Goal: Navigation & Orientation: Find specific page/section

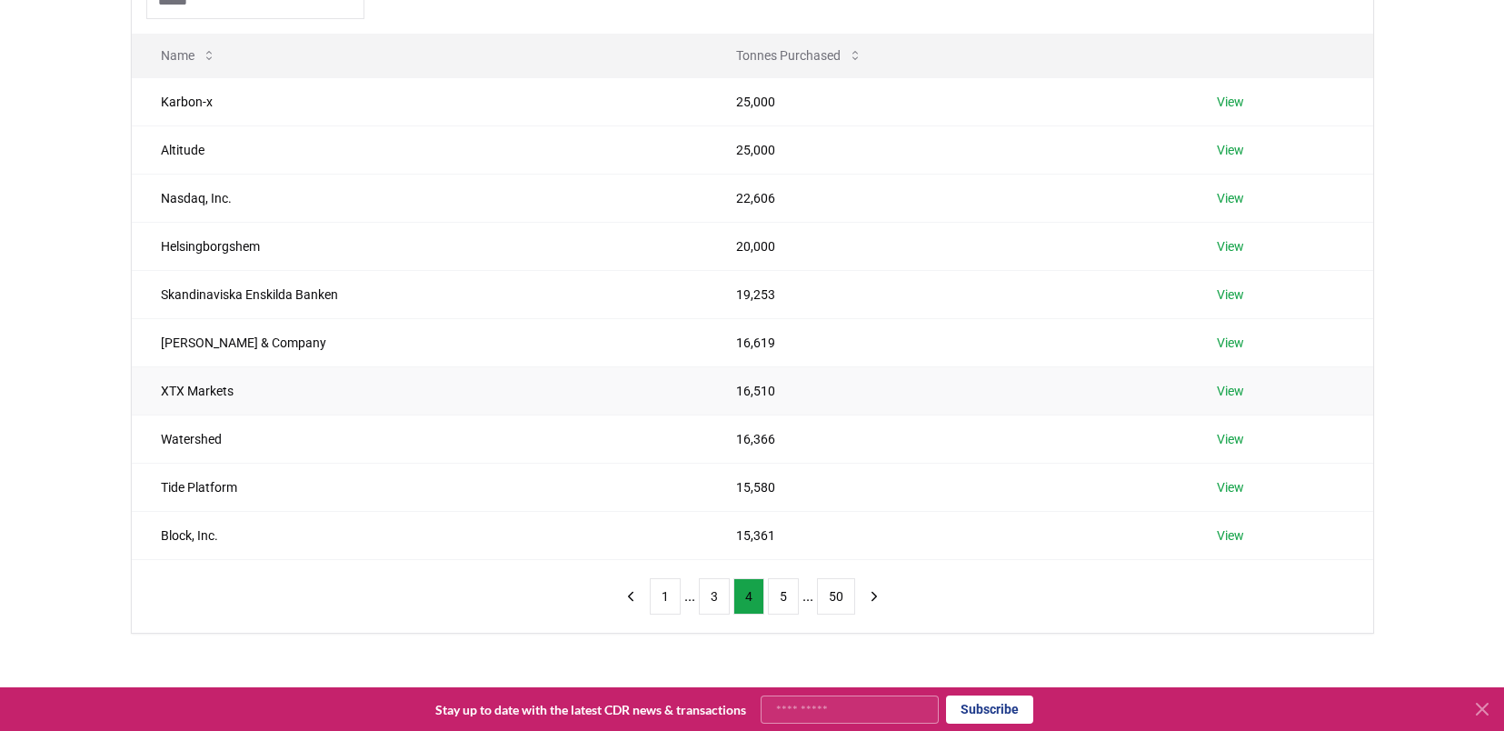
scroll to position [211, 0]
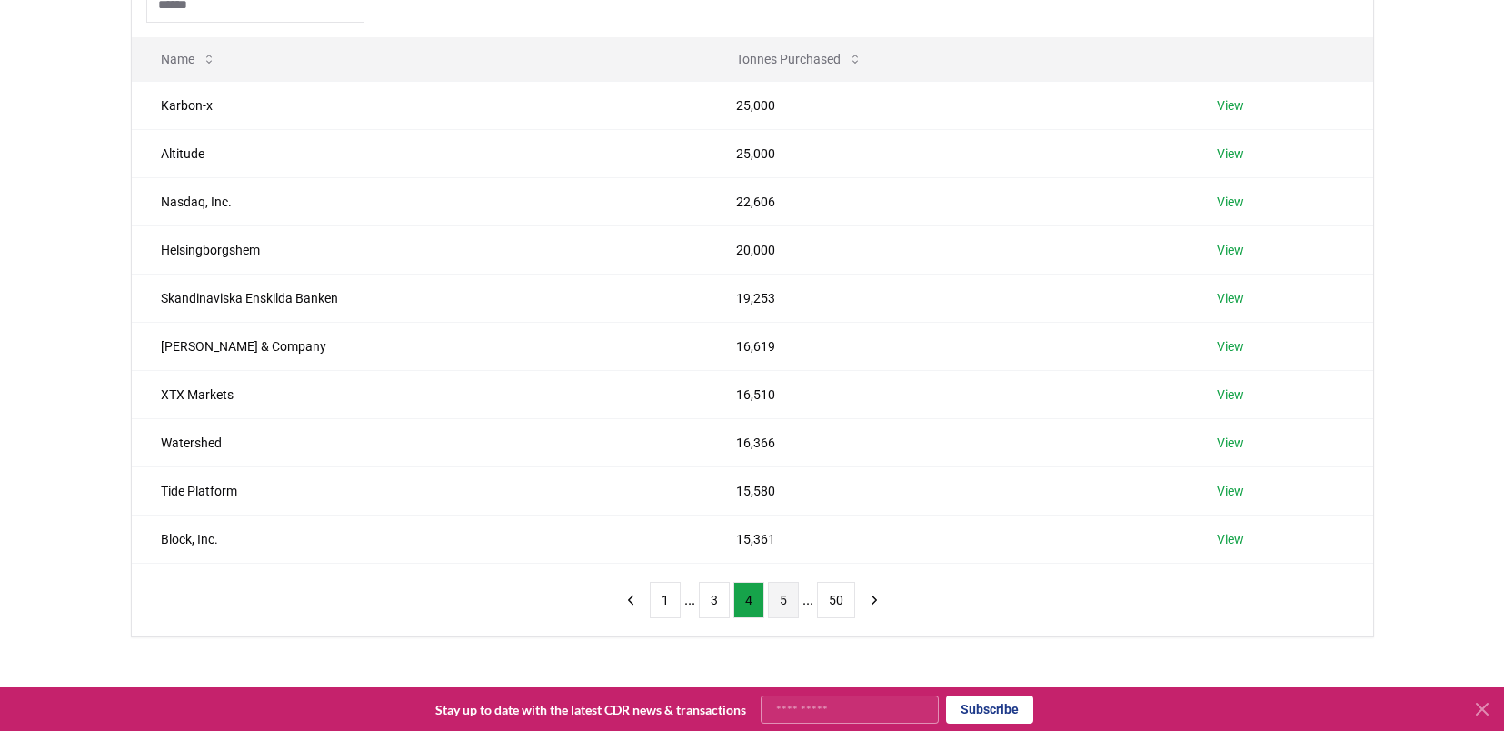
click at [786, 592] on button "5" at bounding box center [783, 600] width 31 height 36
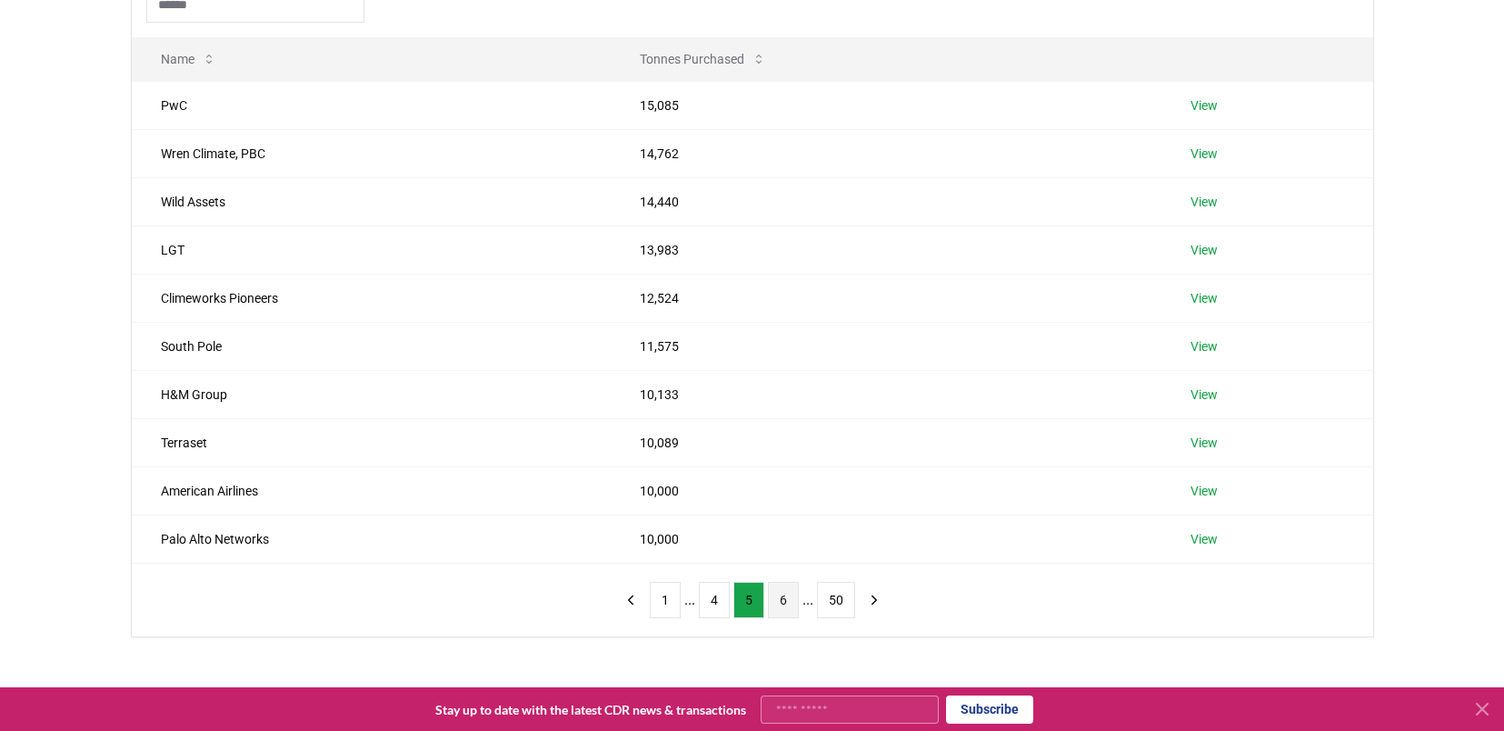
click at [790, 602] on button "6" at bounding box center [783, 600] width 31 height 36
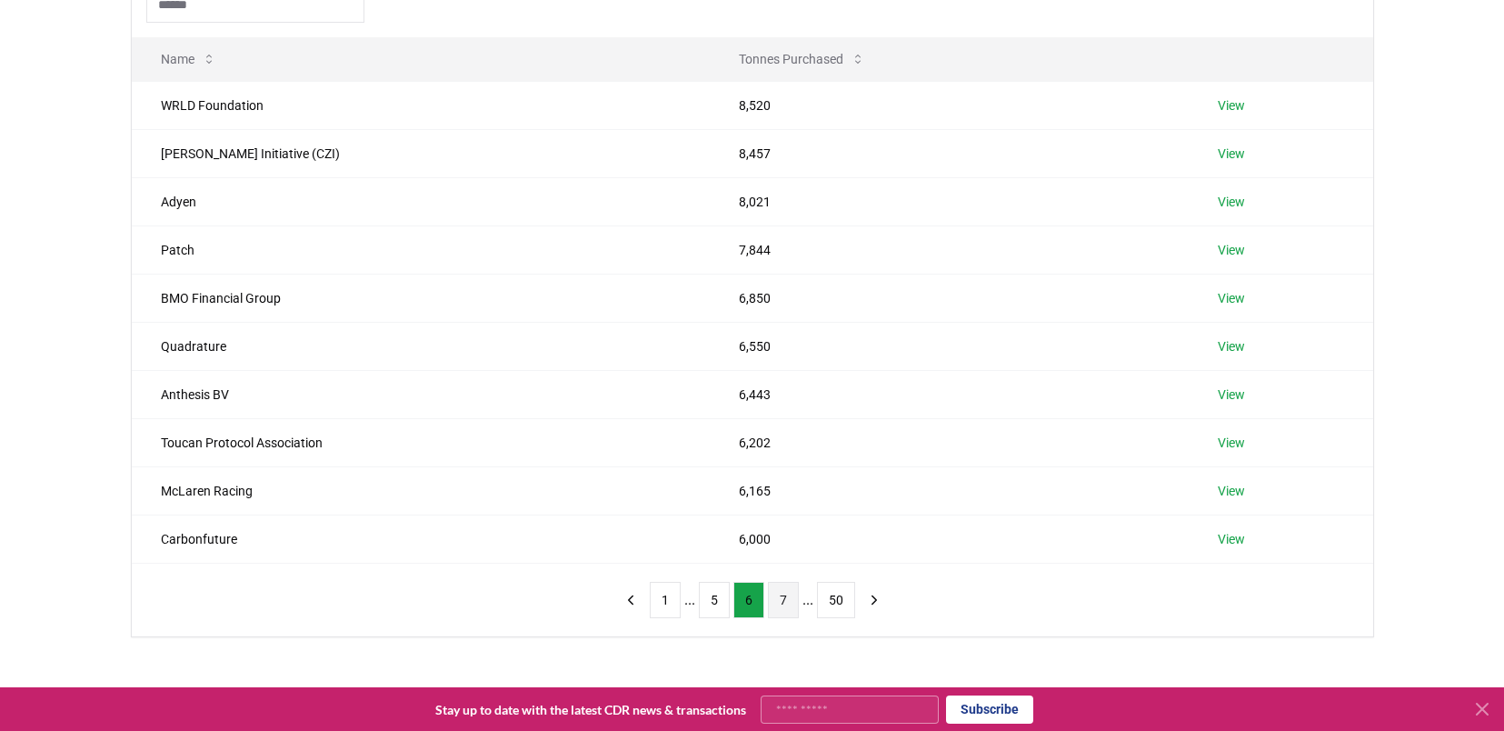
click at [790, 602] on button "7" at bounding box center [783, 600] width 31 height 36
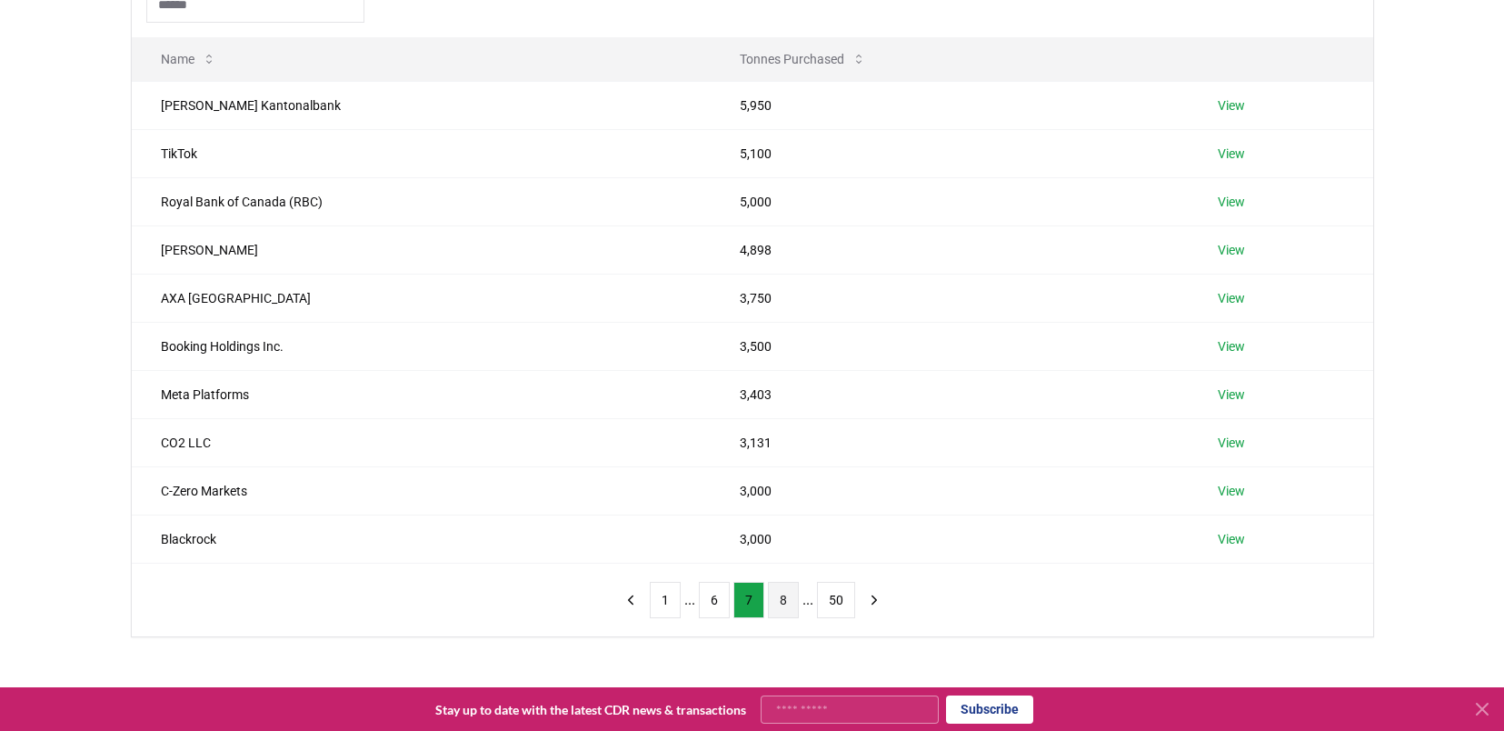
click at [781, 599] on button "8" at bounding box center [783, 600] width 31 height 36
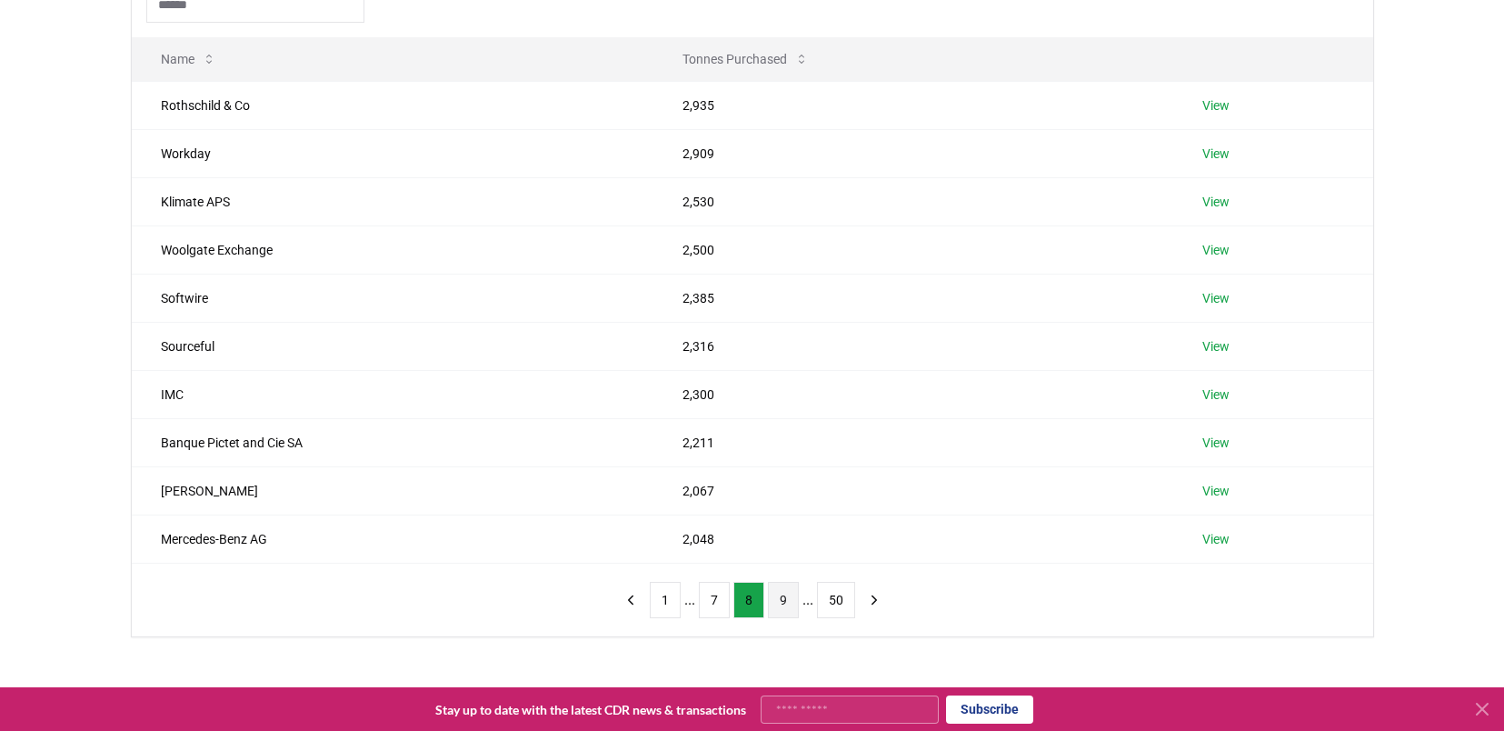
click at [787, 596] on button "9" at bounding box center [783, 600] width 31 height 36
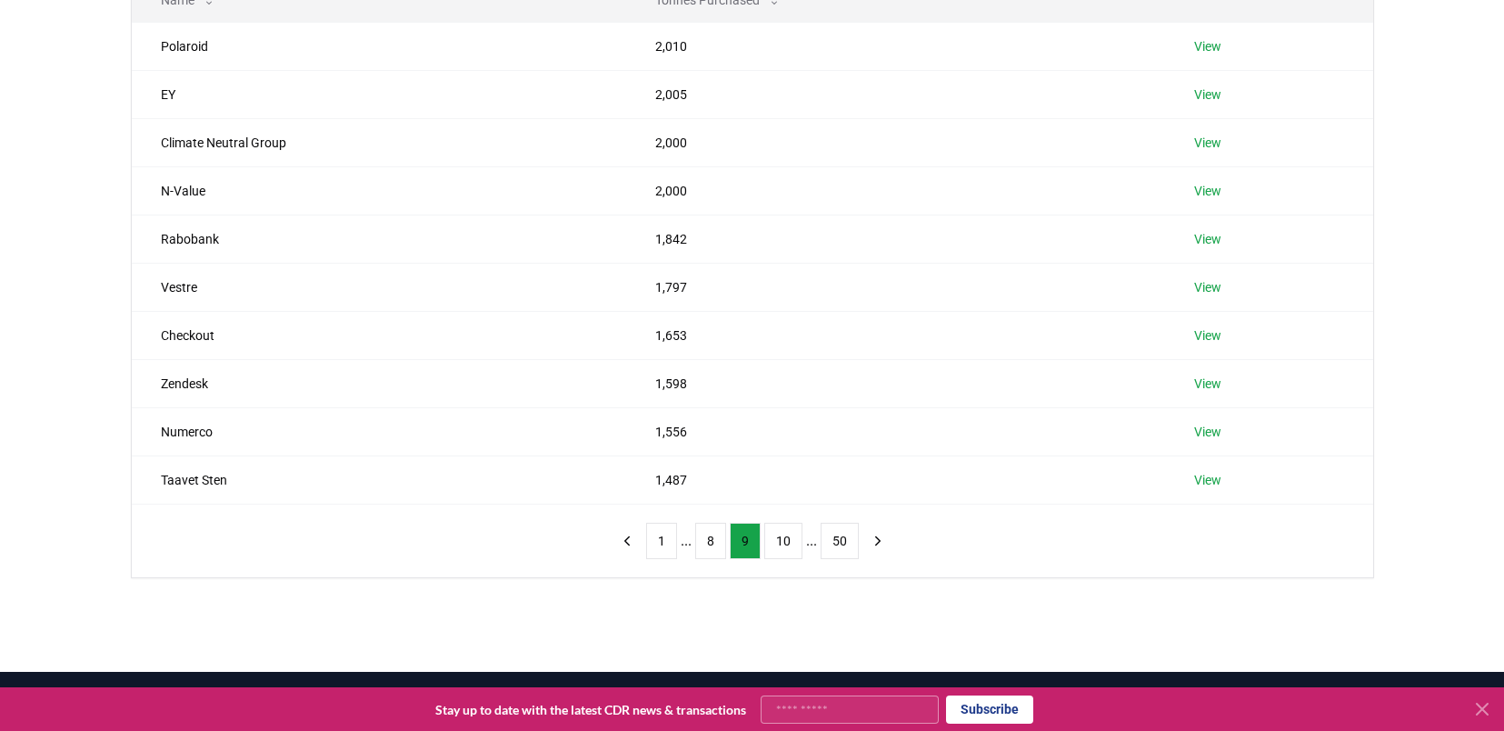
scroll to position [194, 0]
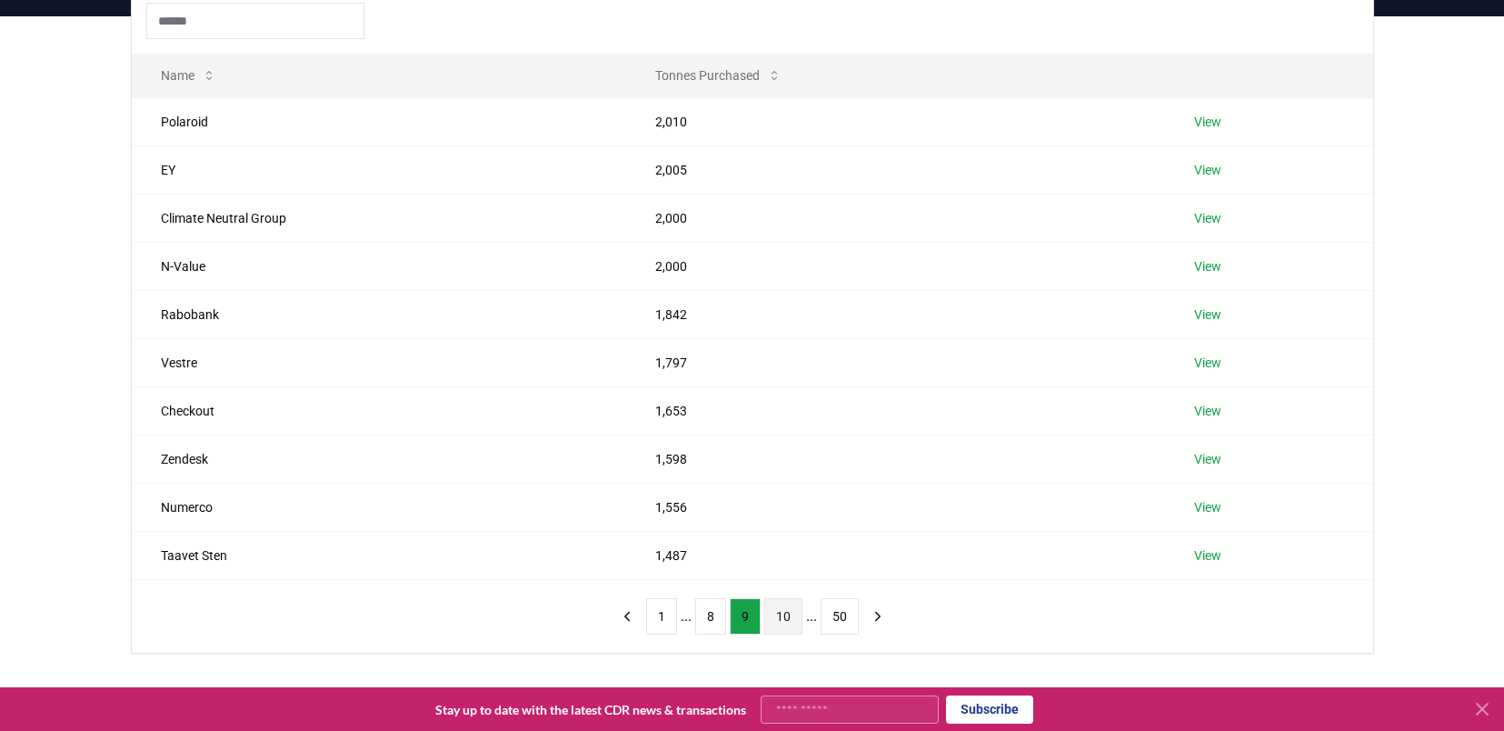
click at [781, 620] on button "10" at bounding box center [783, 616] width 38 height 36
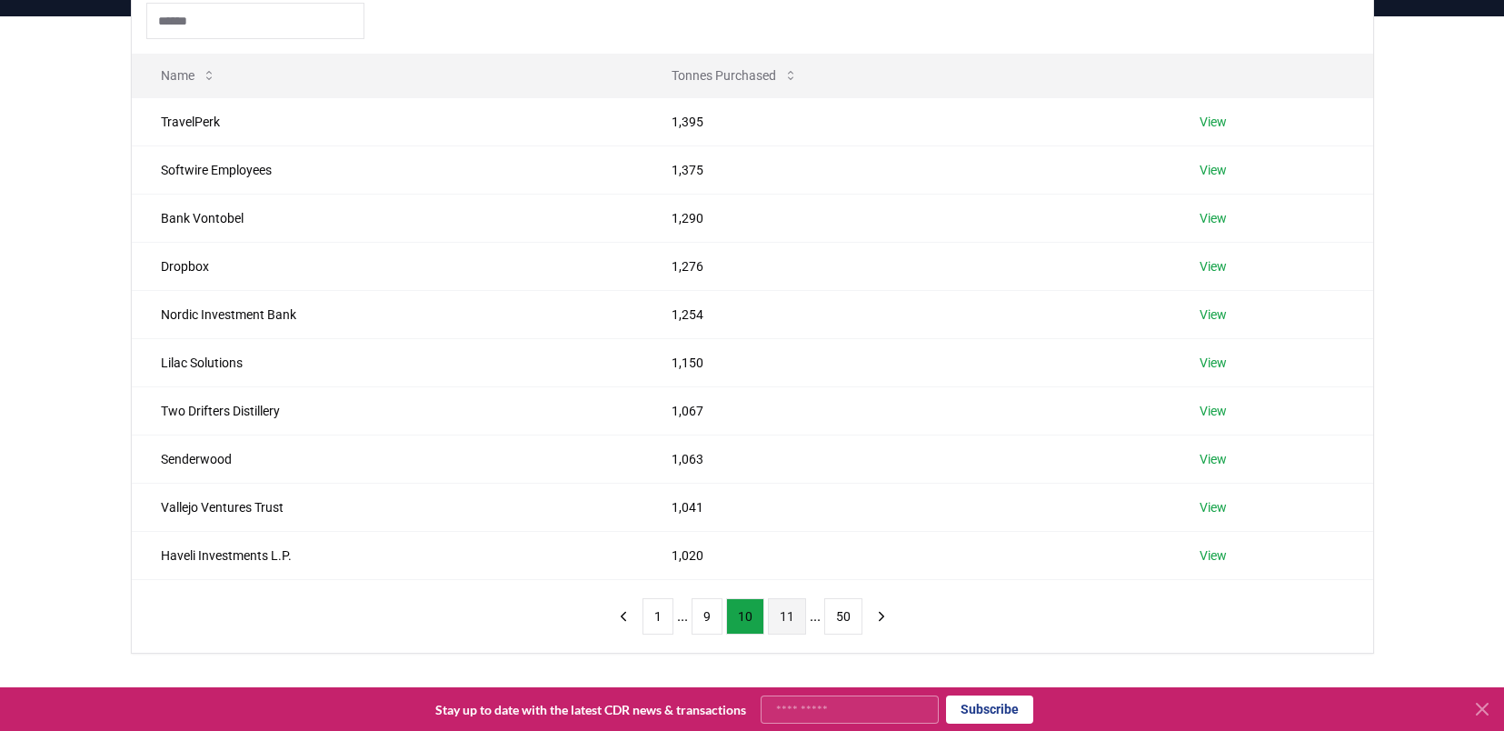
click at [785, 618] on button "11" at bounding box center [787, 616] width 38 height 36
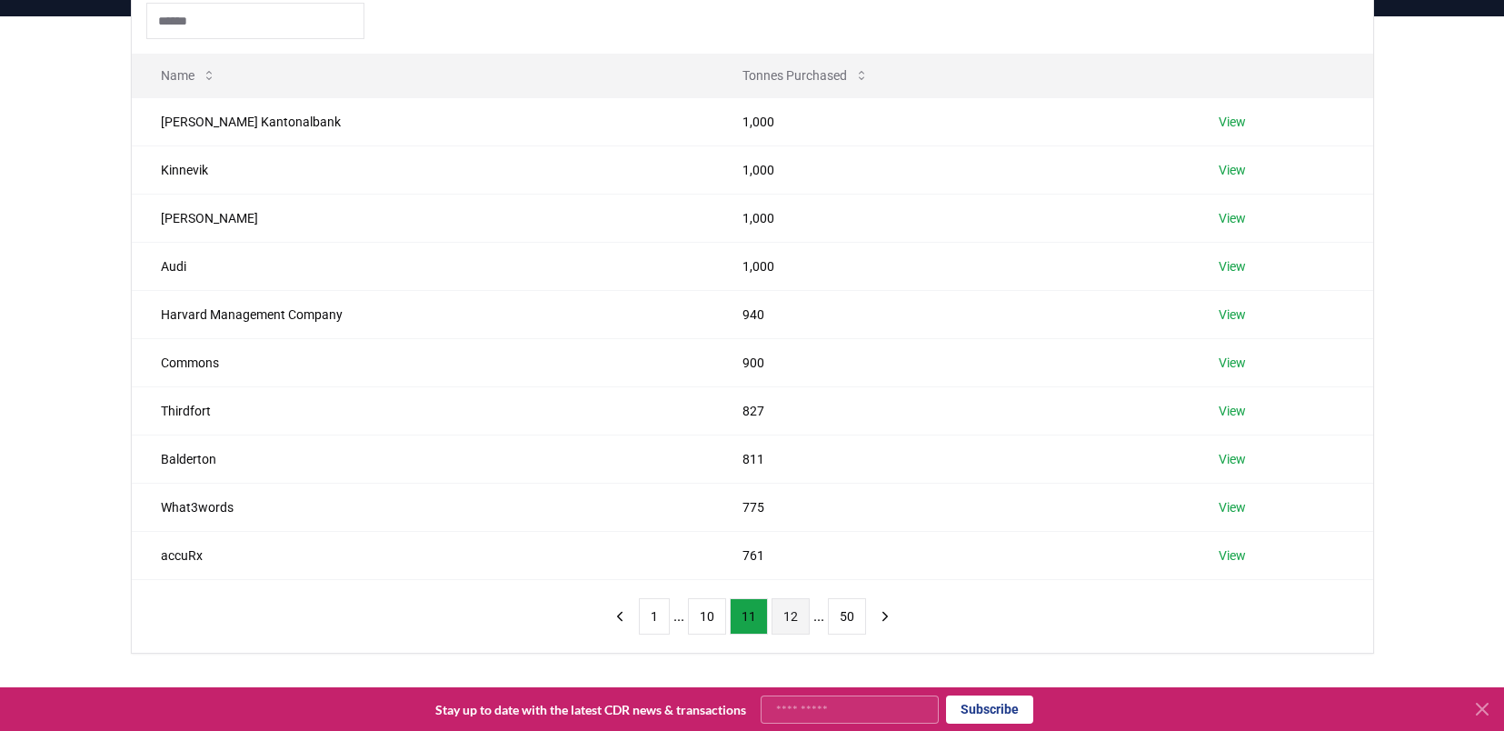
click at [792, 623] on button "12" at bounding box center [791, 616] width 38 height 36
click at [787, 623] on button "13" at bounding box center [791, 616] width 38 height 36
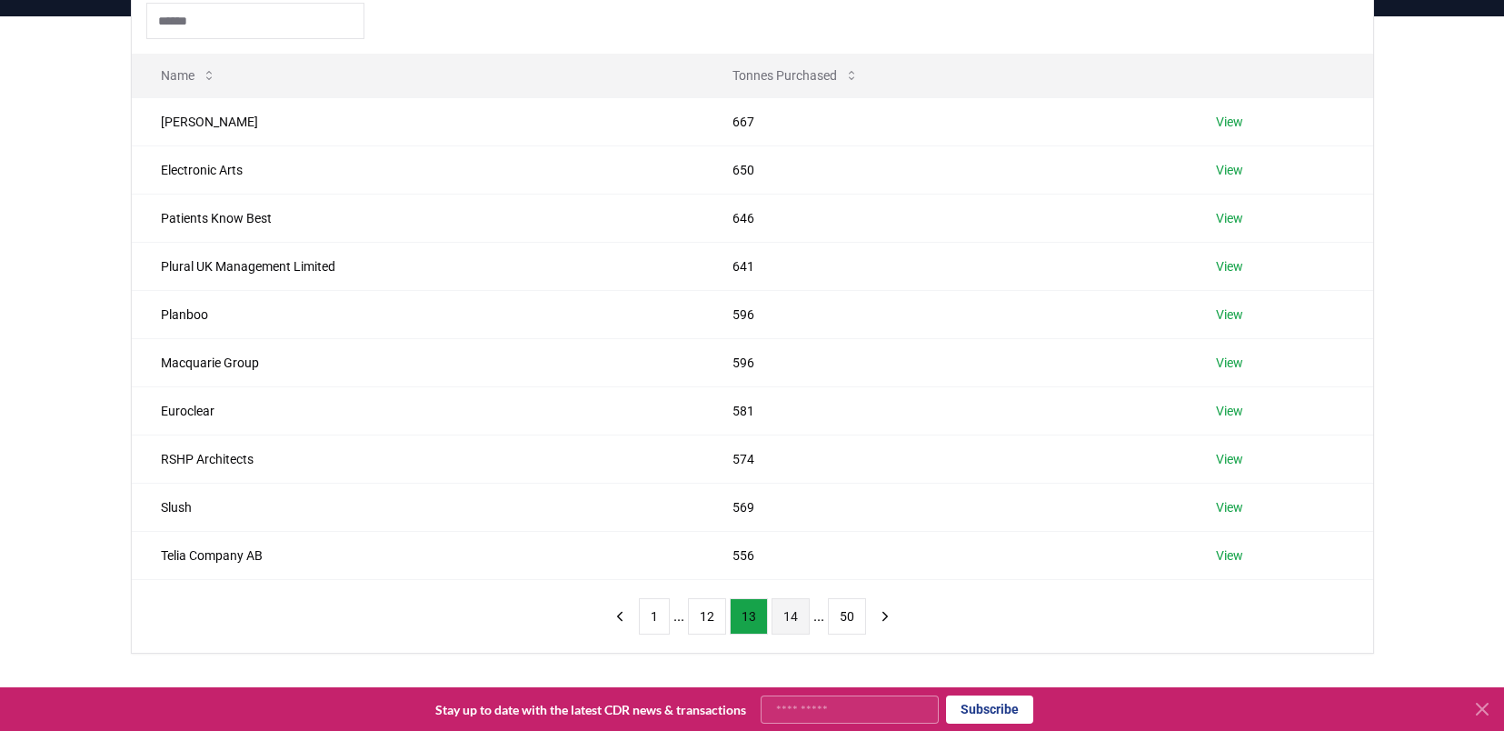
click at [777, 615] on button "14" at bounding box center [791, 616] width 38 height 36
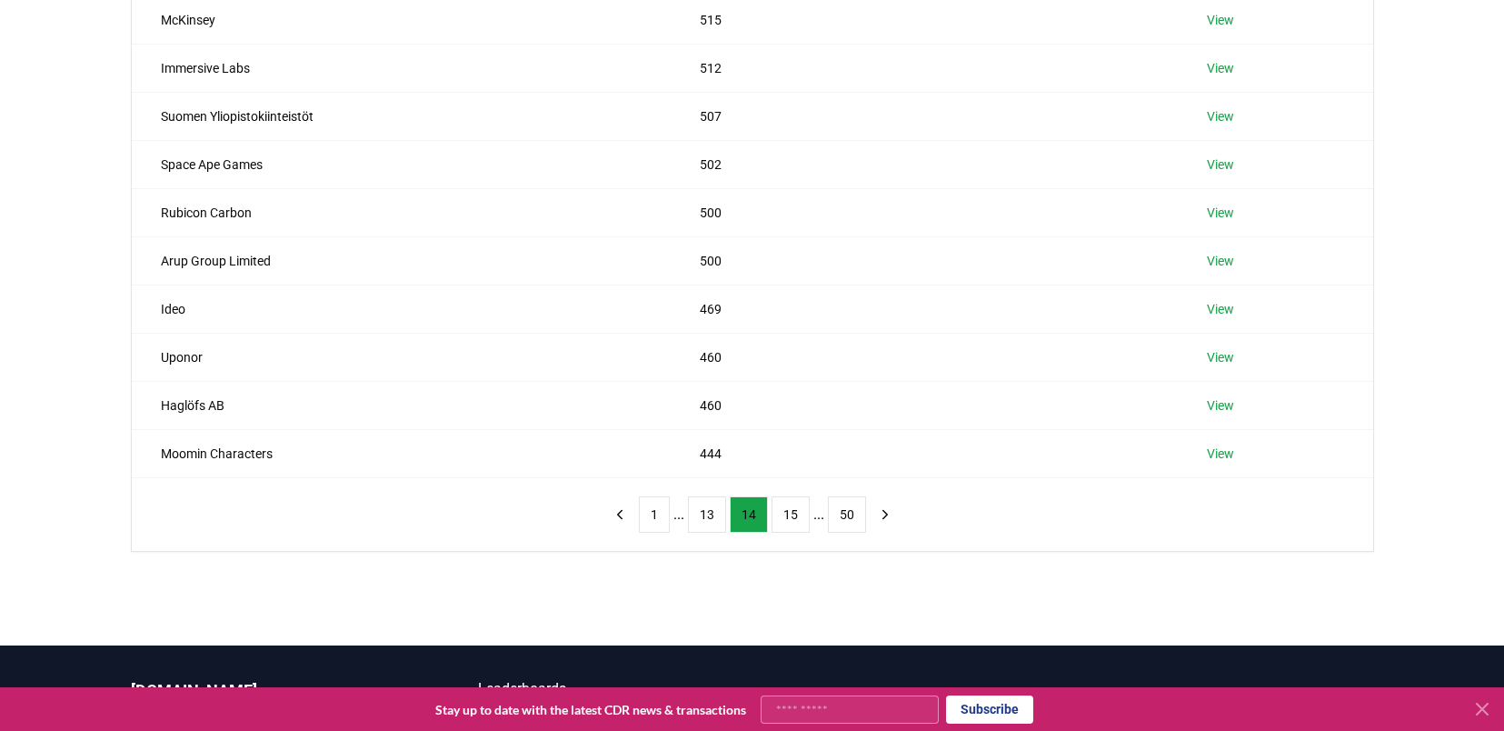
scroll to position [476, 0]
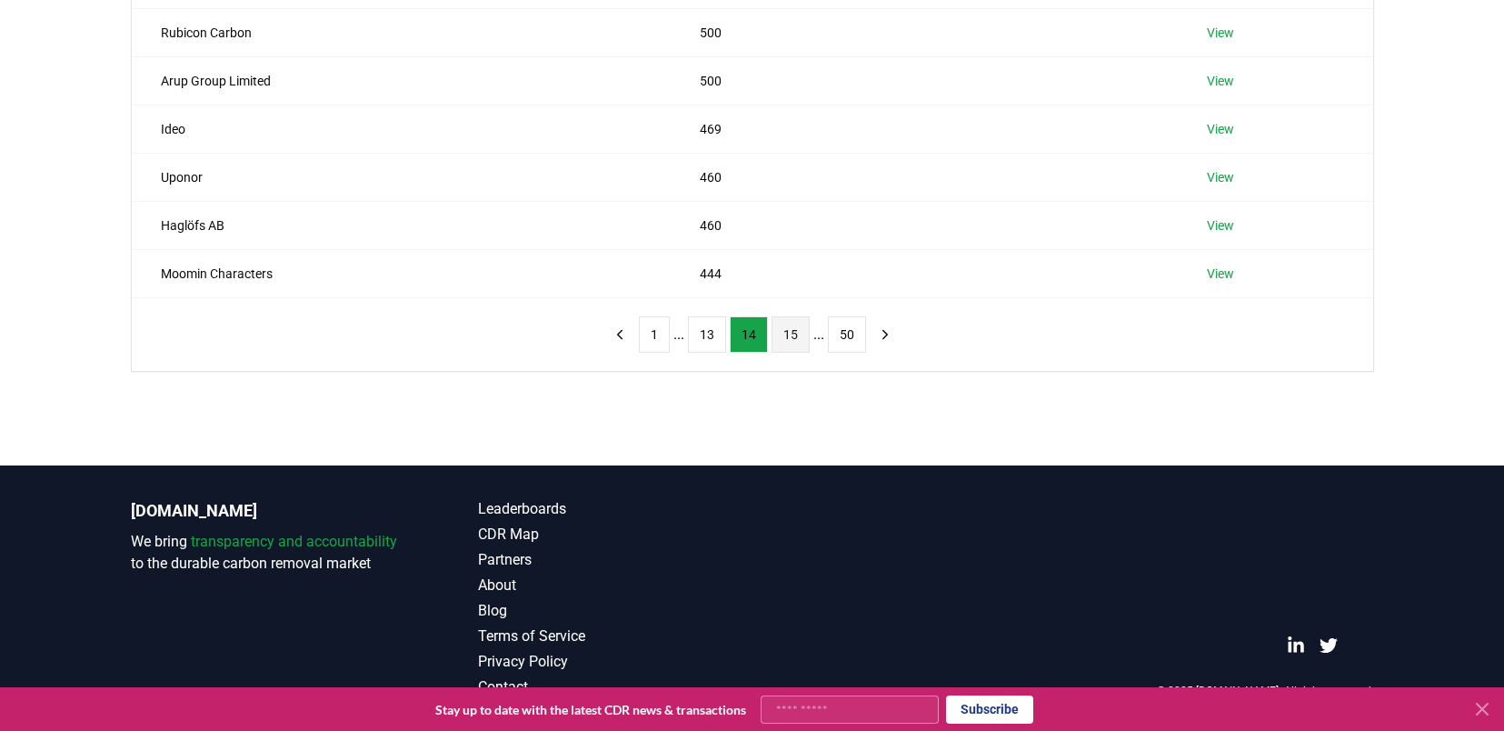
click at [788, 345] on button "15" at bounding box center [791, 334] width 38 height 36
